Goal: Task Accomplishment & Management: Manage account settings

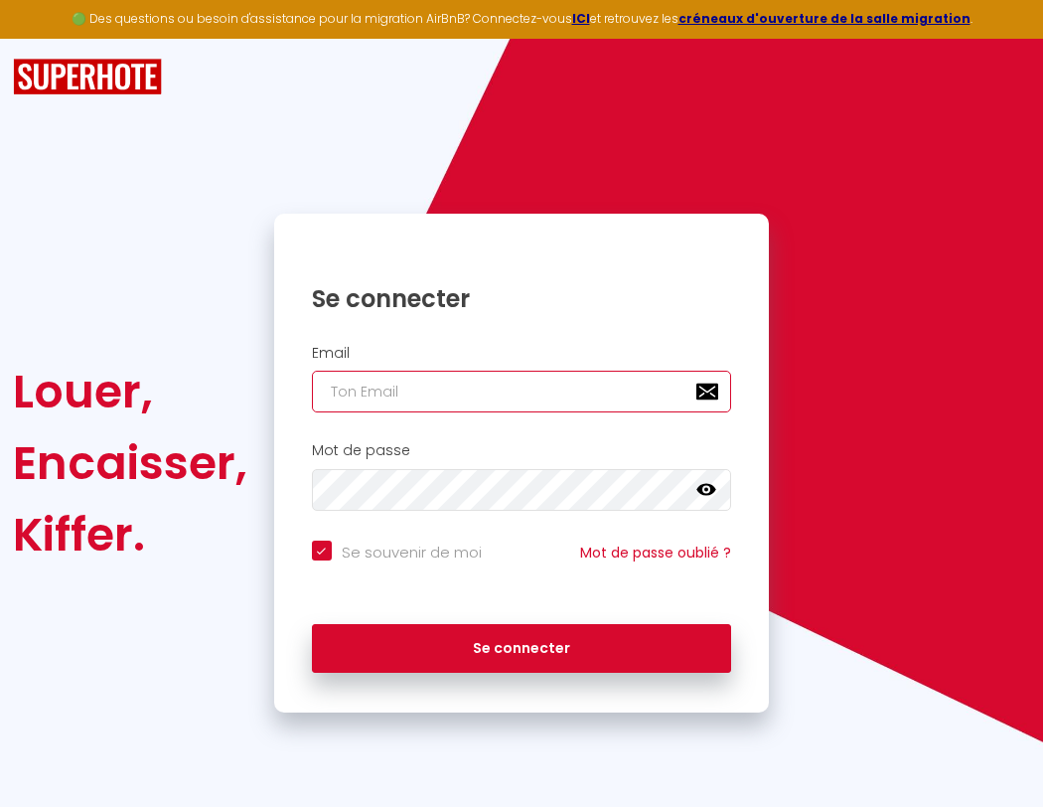
type input "l"
checkbox input "true"
type input "le"
checkbox input "true"
type input "les"
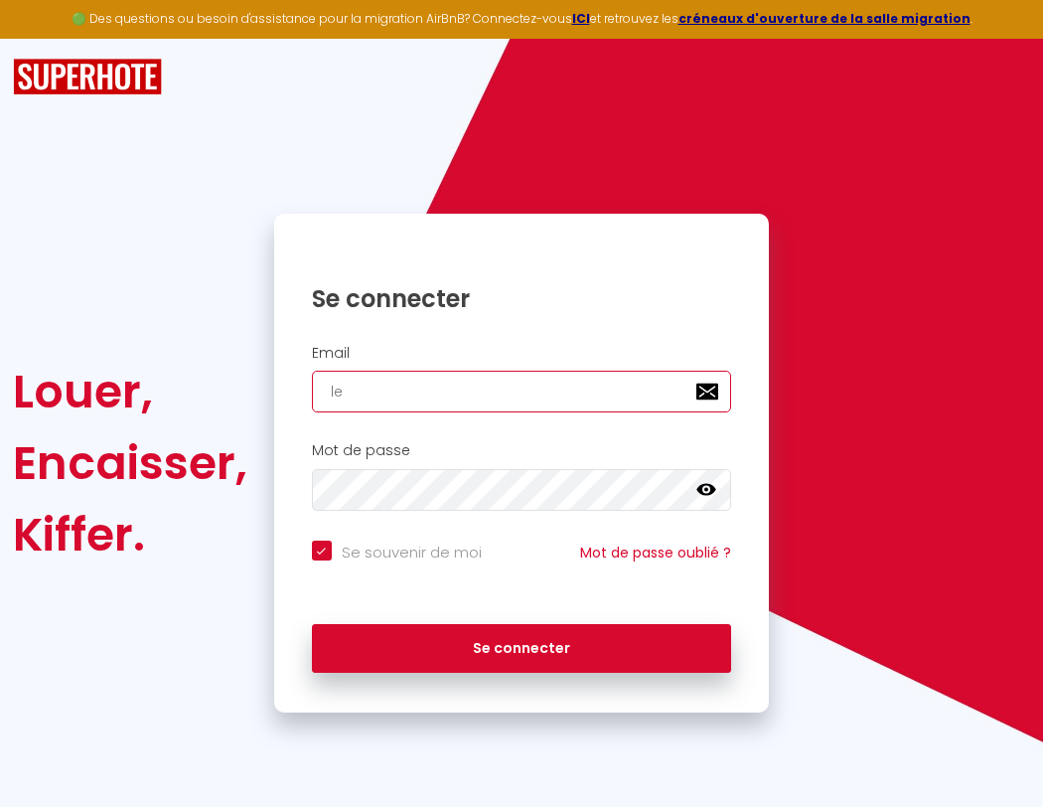
checkbox input "true"
type input "lesp"
checkbox input "true"
type input "lespa"
checkbox input "true"
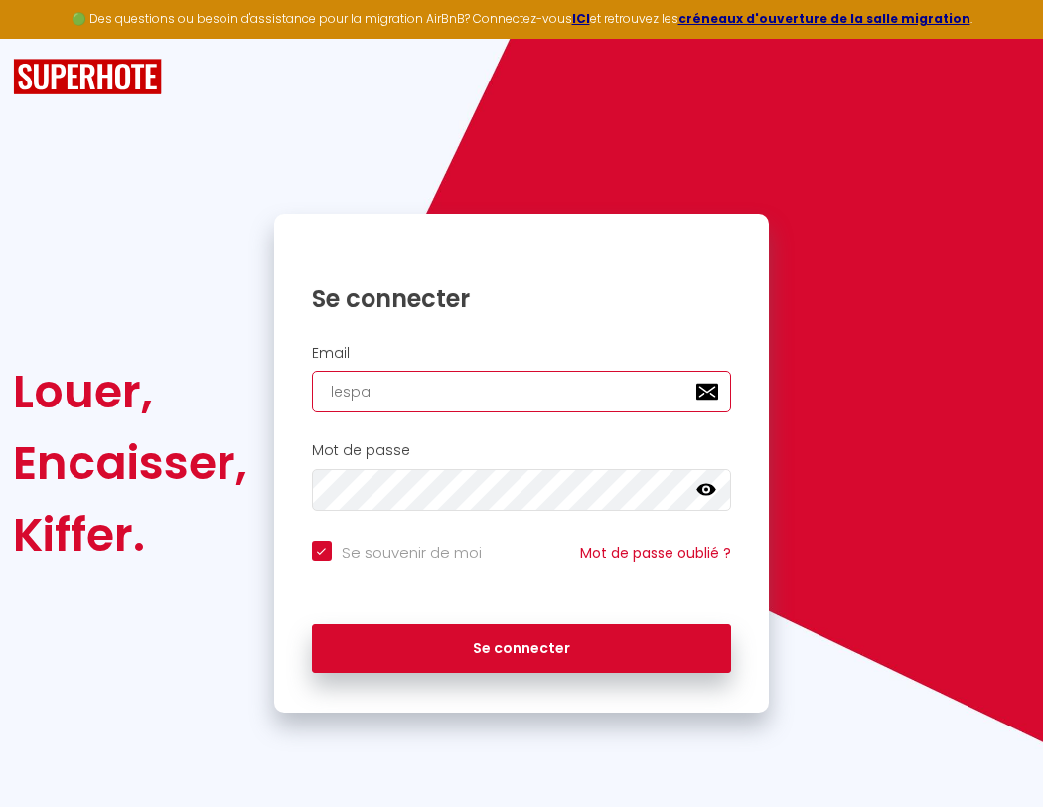
type input "lespac"
checkbox input "true"
type input "lespace"
checkbox input "true"
type input "l"
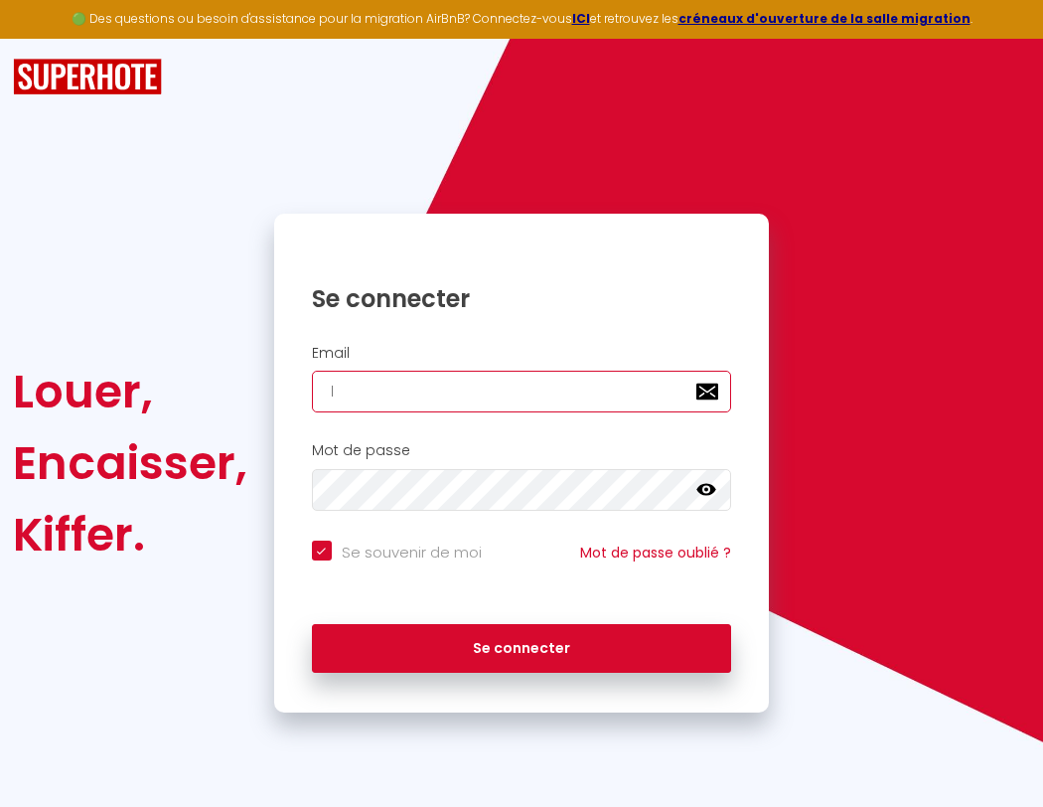
checkbox input "true"
type input "lespaced"
checkbox input "true"
type input "le"
checkbox input "true"
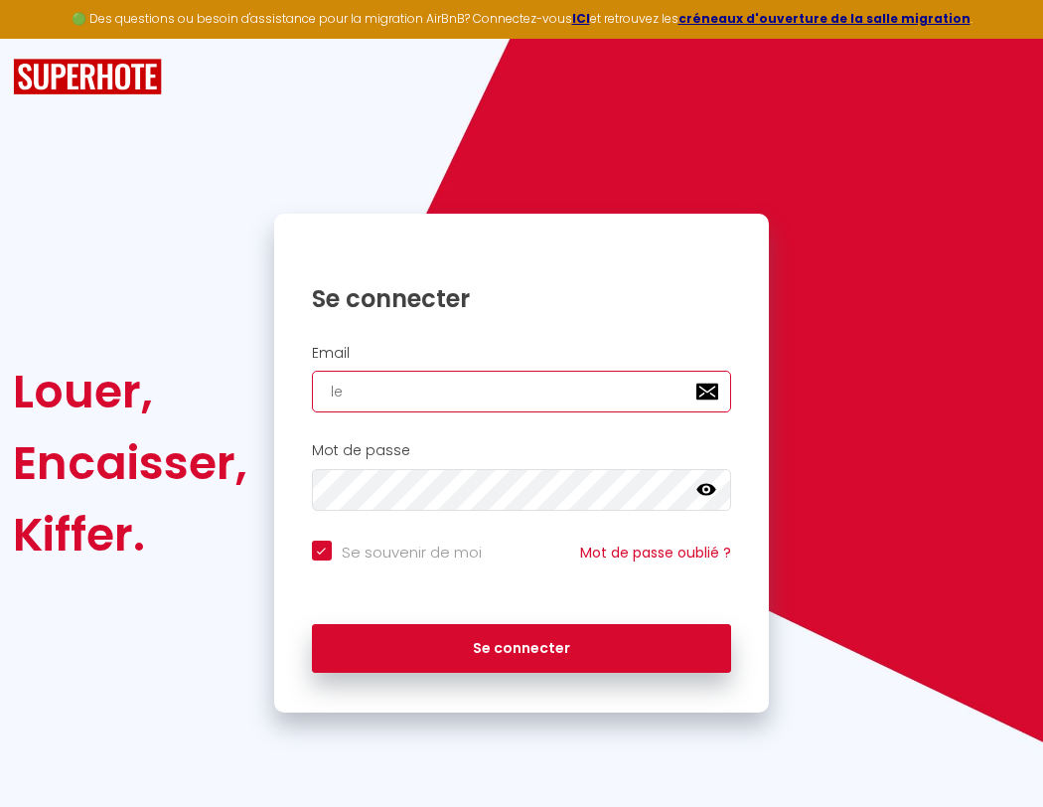
type input "les"
checkbox input "true"
type input "lesp"
checkbox input "true"
type input "lespa"
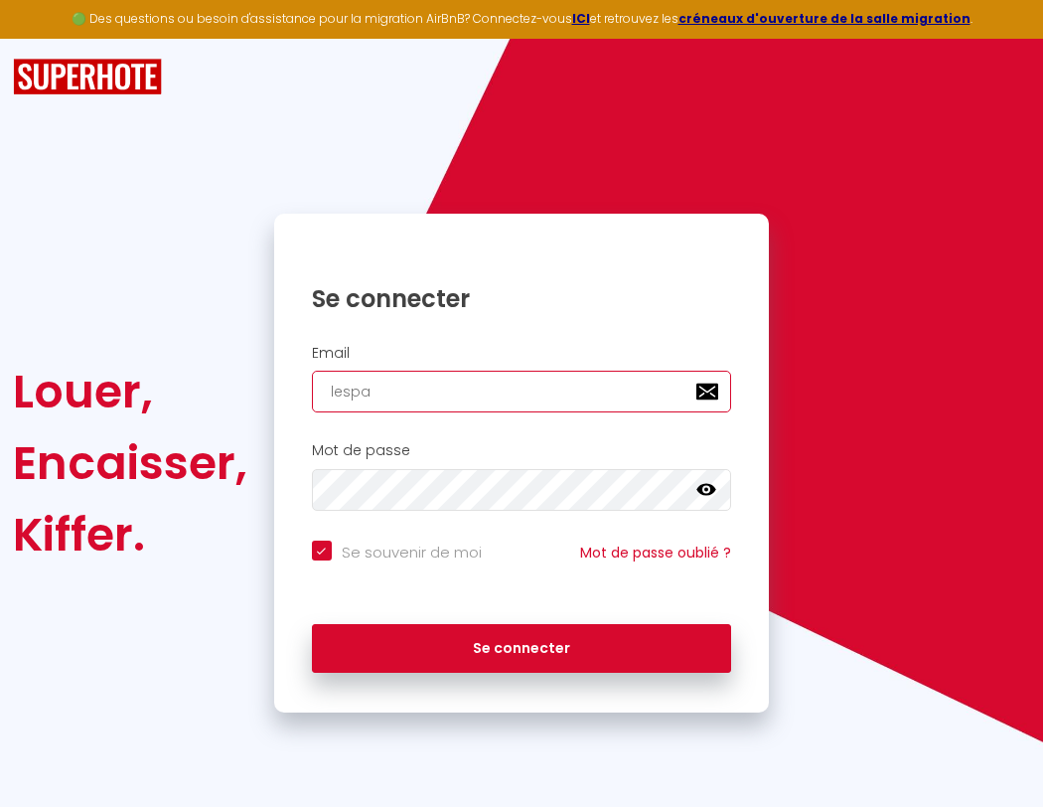
checkbox input "true"
type input "lespac"
checkbox input "true"
type input "lespacedetent"
checkbox input "true"
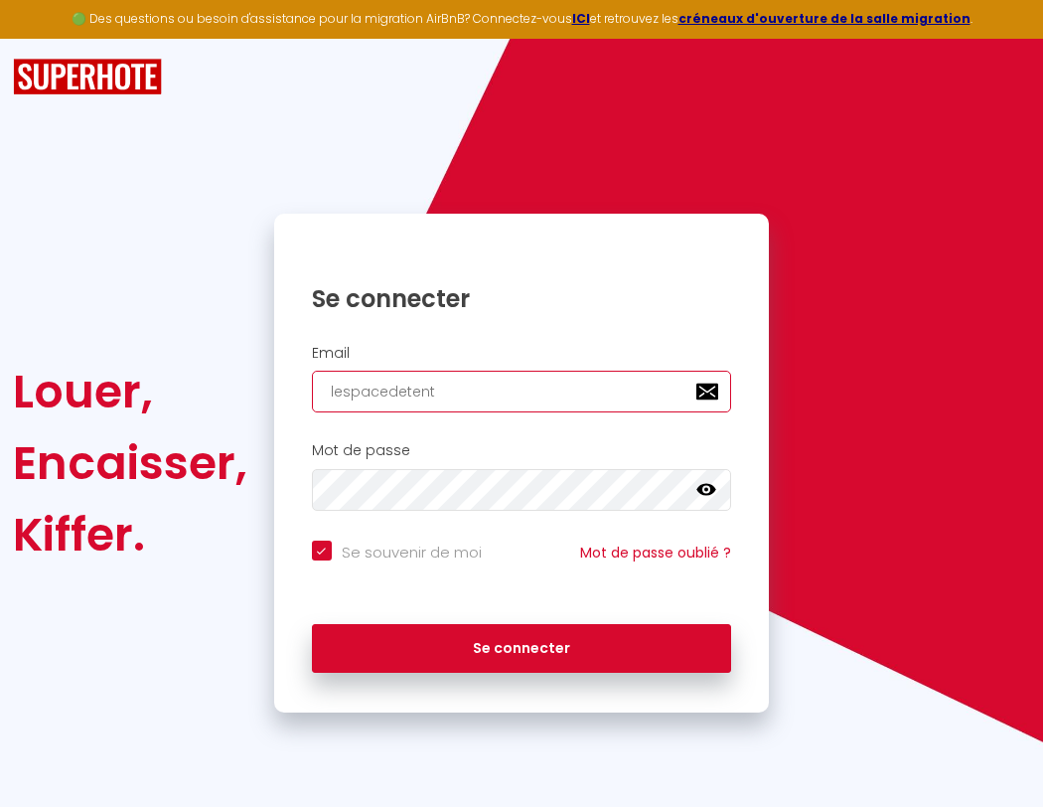
type input "lespace"
checkbox input "true"
type input "lespacedetente"
checkbox input "true"
type input "lespaced"
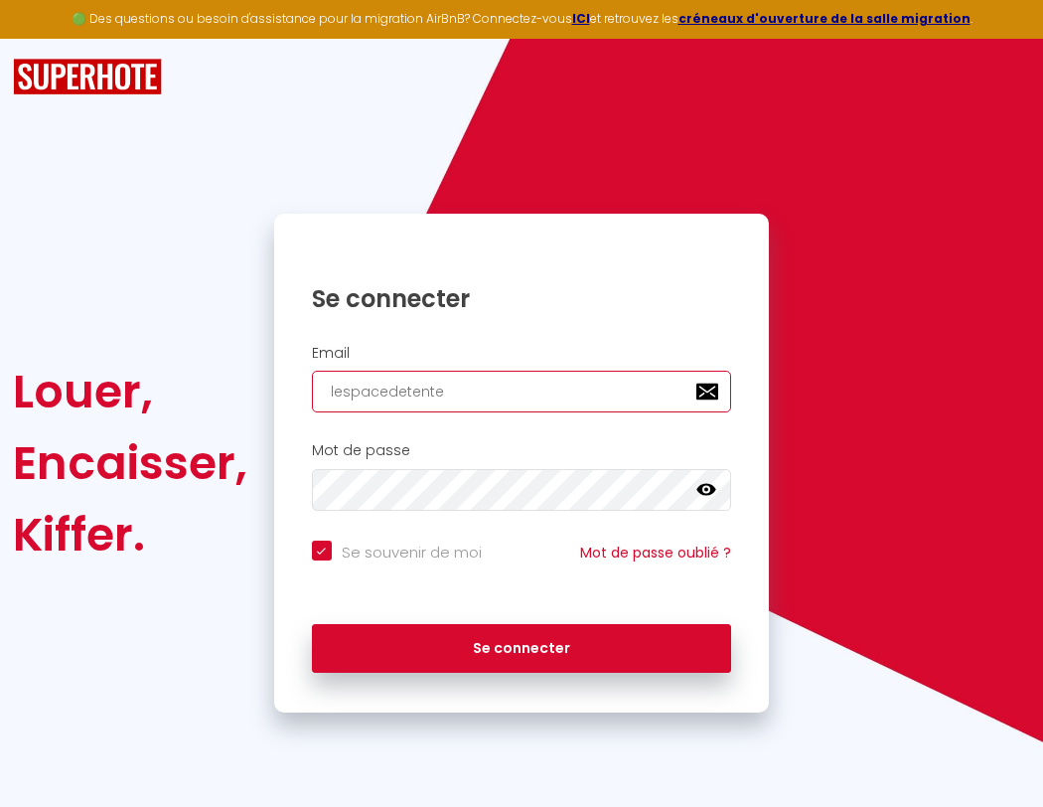
checkbox input "true"
type input "l"
checkbox input "true"
type input "lespacedetente@"
checkbox input "true"
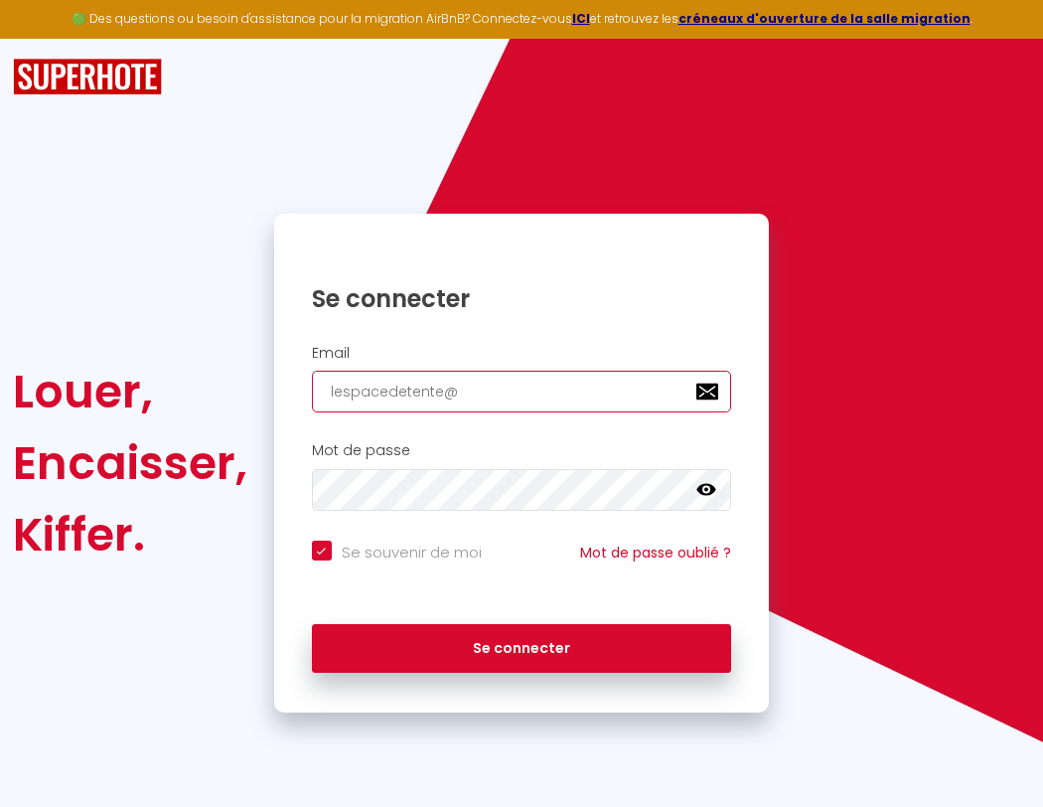
type input "le"
checkbox input "true"
type input "lespacedetente@g"
checkbox input "true"
type input "les"
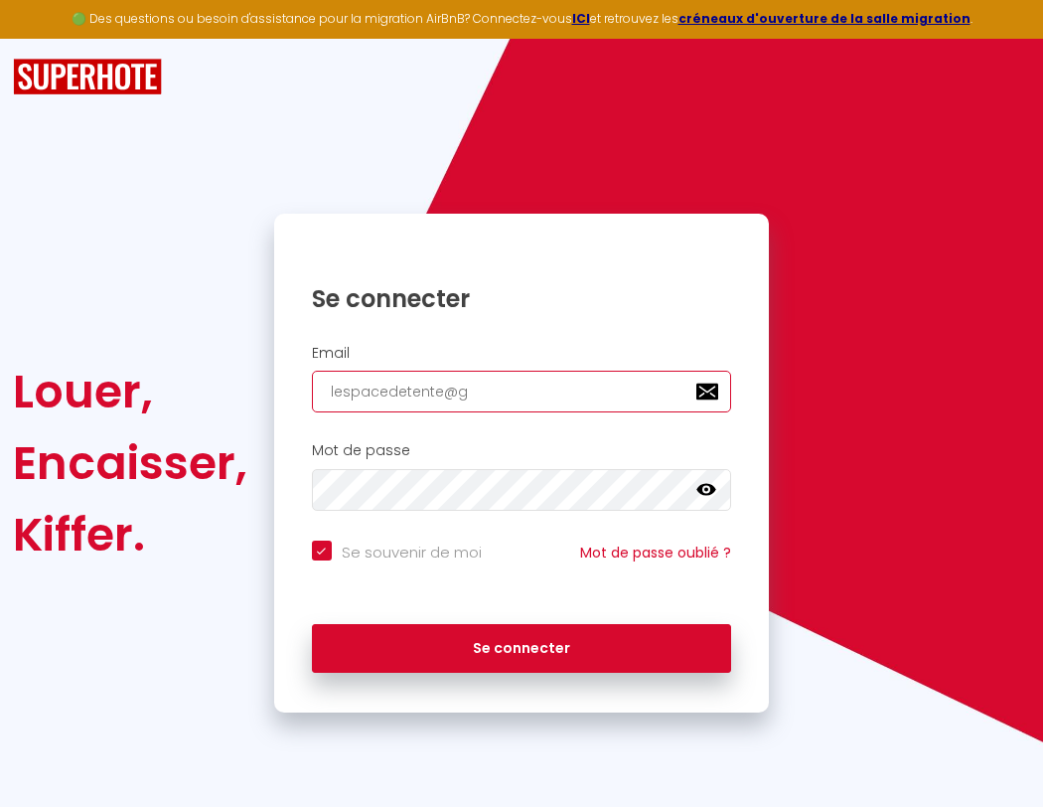
checkbox input "true"
type input "lespacedetente@gm"
checkbox input "true"
type input "lesp"
checkbox input "true"
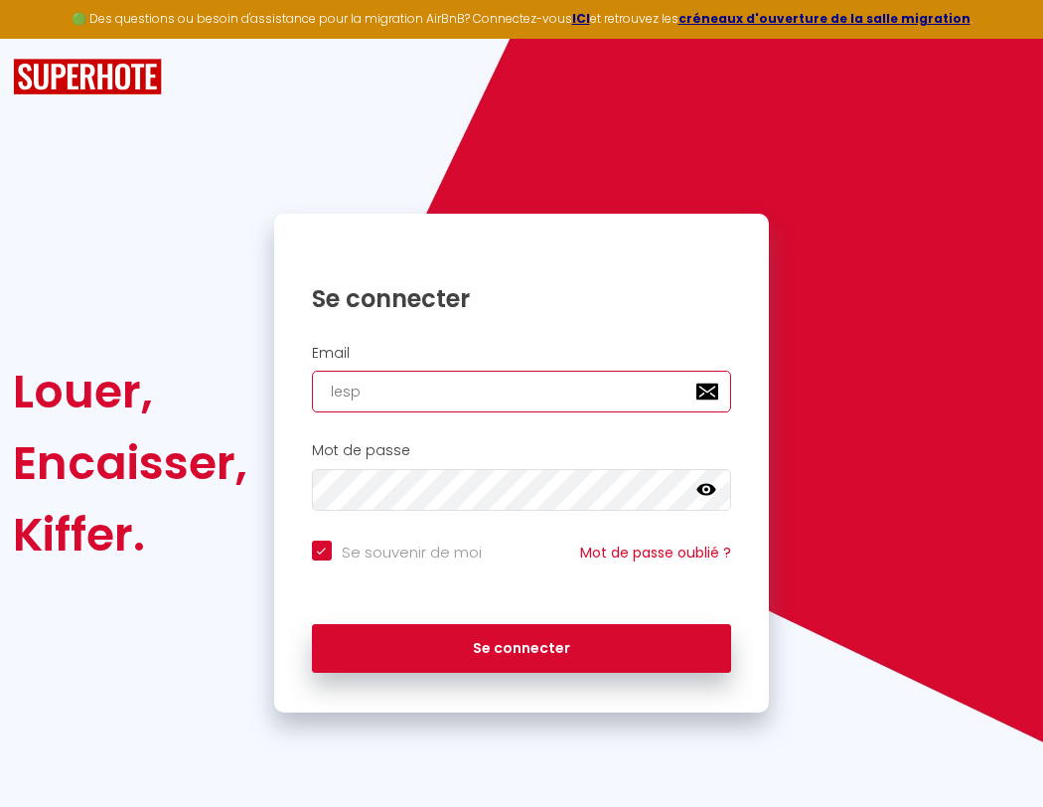
type input "lespacedetente@gma"
checkbox input "true"
type input "lespa"
checkbox input "true"
type input "lespacedetente@gmai"
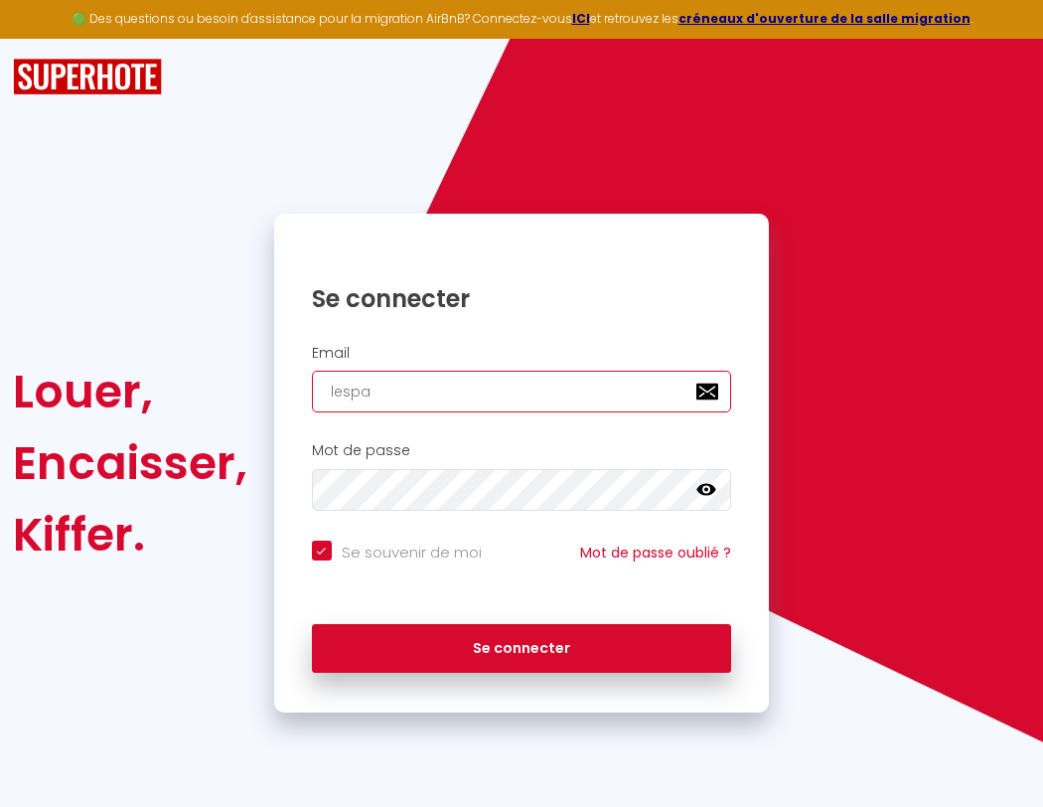
checkbox input "true"
type input "lespac"
checkbox input "true"
type input "[EMAIL_ADDRESS]"
checkbox input "true"
